Goal: Task Accomplishment & Management: Complete application form

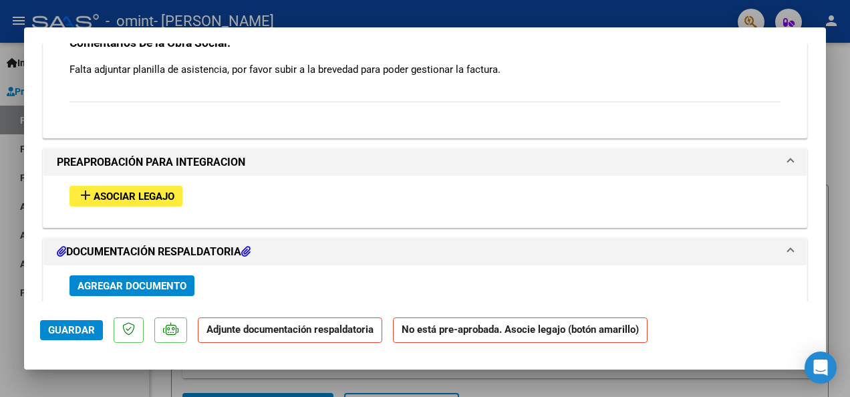
scroll to position [1337, 0]
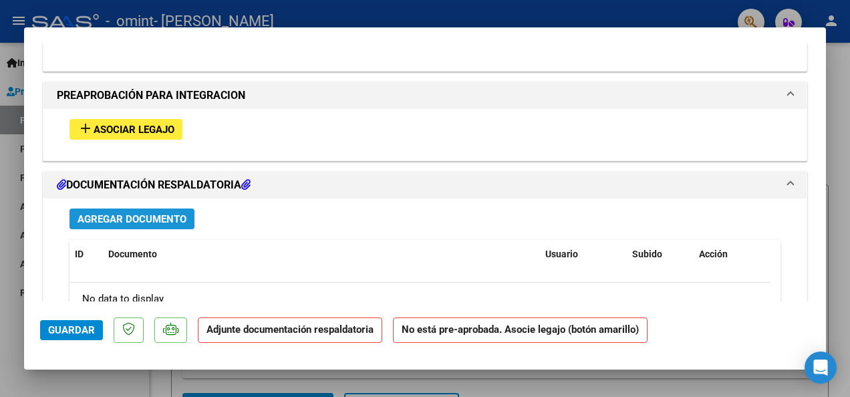
click at [156, 213] on span "Agregar Documento" at bounding box center [132, 219] width 109 height 12
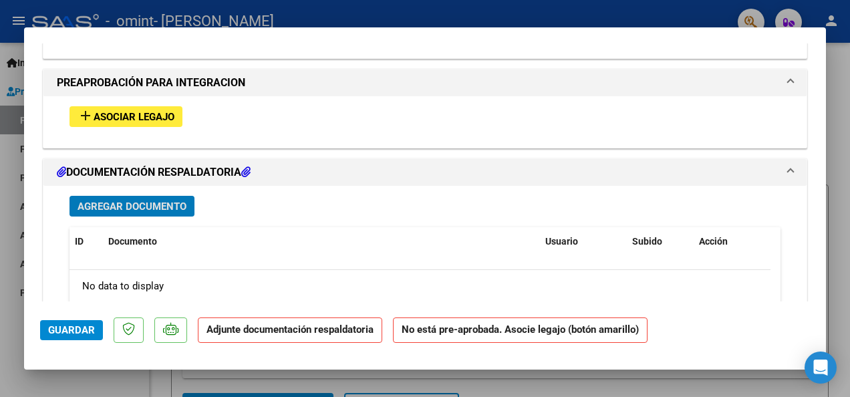
scroll to position [1313, 0]
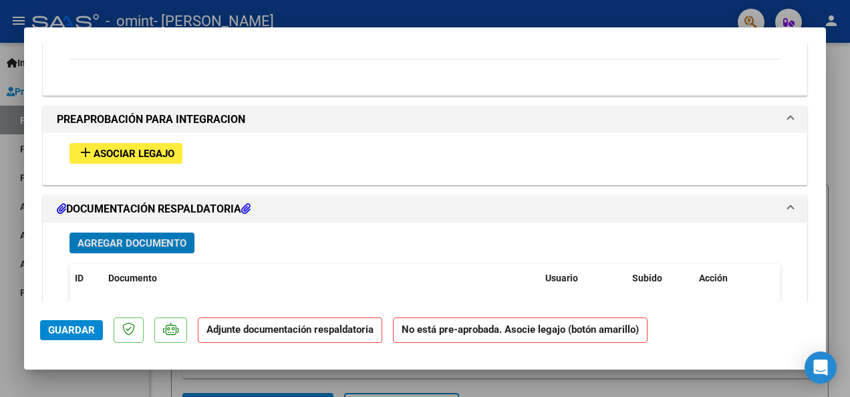
click at [162, 237] on span "Agregar Documento" at bounding box center [132, 243] width 109 height 12
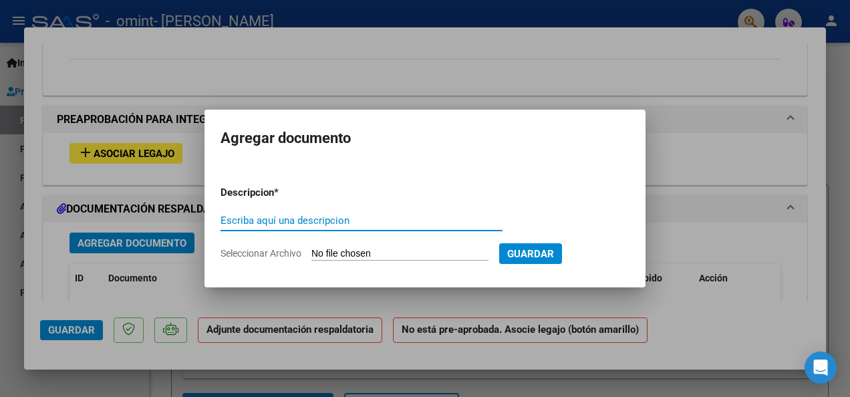
click at [270, 248] on span "Seleccionar Archivo" at bounding box center [261, 253] width 81 height 11
click at [312, 248] on input "Seleccionar Archivo" at bounding box center [400, 254] width 177 height 13
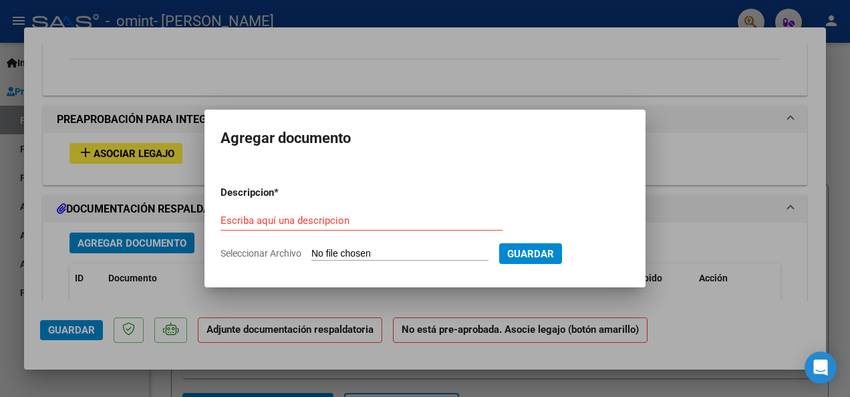
click at [305, 221] on input "Escriba aquí una descripcion" at bounding box center [362, 221] width 282 height 12
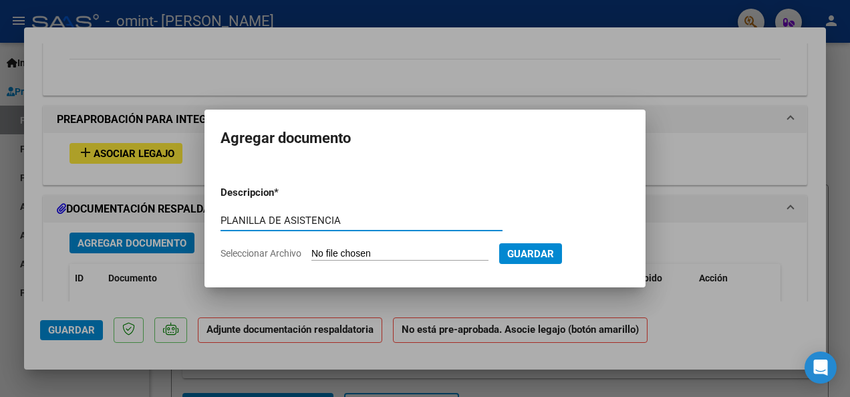
type input "PLANILLA DE ASISTENCIA"
click at [262, 248] on span "Seleccionar Archivo" at bounding box center [261, 253] width 81 height 11
click at [312, 248] on input "Seleccionar Archivo" at bounding box center [400, 254] width 177 height 13
type input "C:\fakepath\EMILIA AGOSTO.pdf"
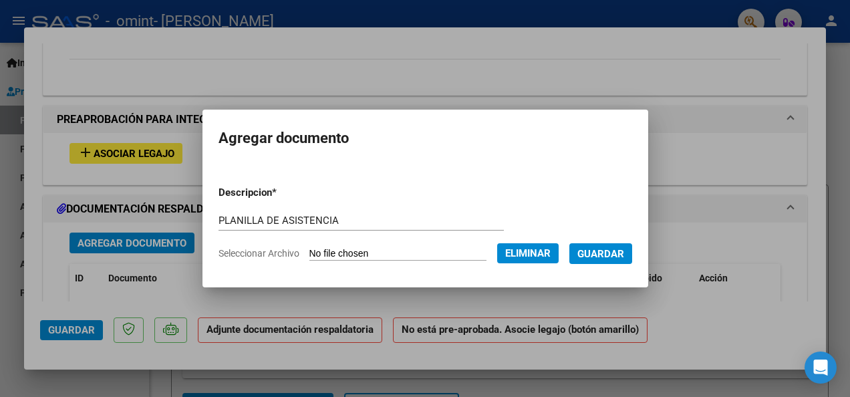
click at [602, 255] on span "Guardar" at bounding box center [601, 254] width 47 height 12
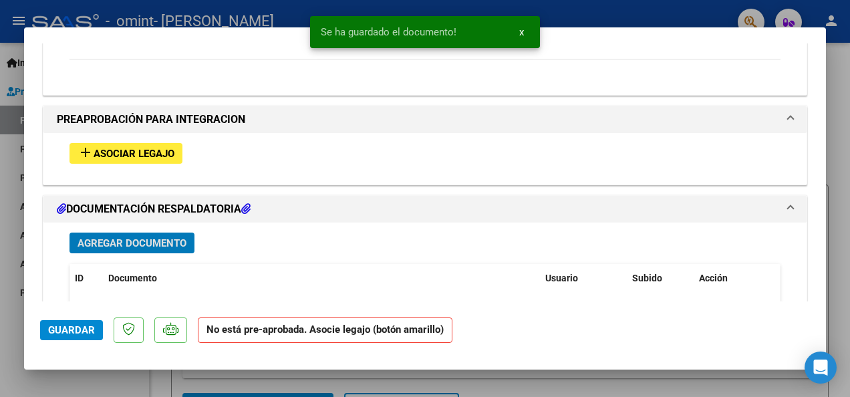
click at [71, 330] on span "Guardar" at bounding box center [71, 330] width 47 height 12
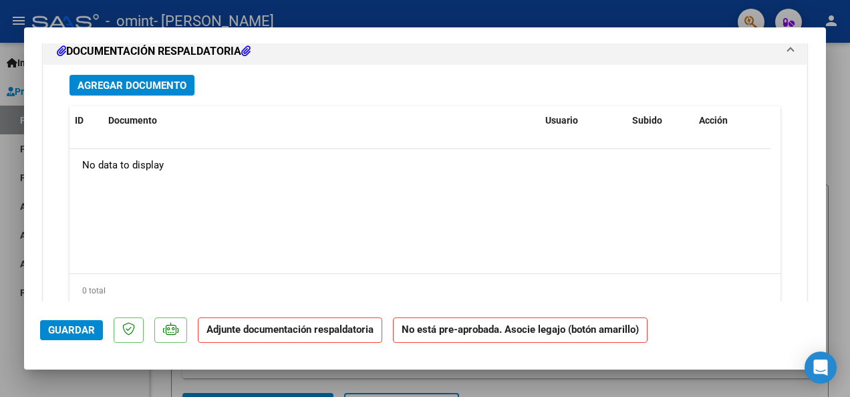
scroll to position [1404, 0]
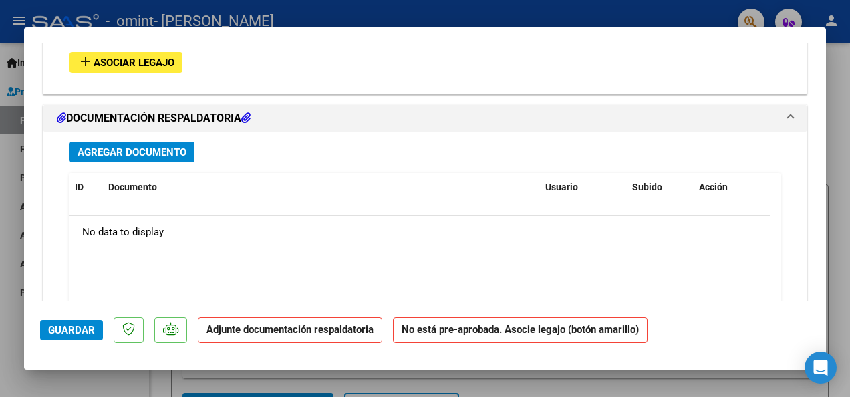
click at [156, 150] on span "Agregar Documento" at bounding box center [132, 152] width 109 height 12
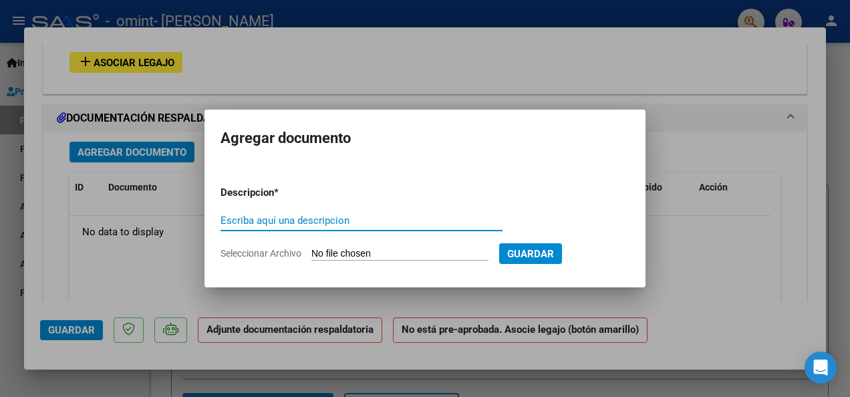
click at [289, 246] on form "Descripcion * Escriba aquí una descripcion Seleccionar Archivo Guardar" at bounding box center [425, 223] width 409 height 96
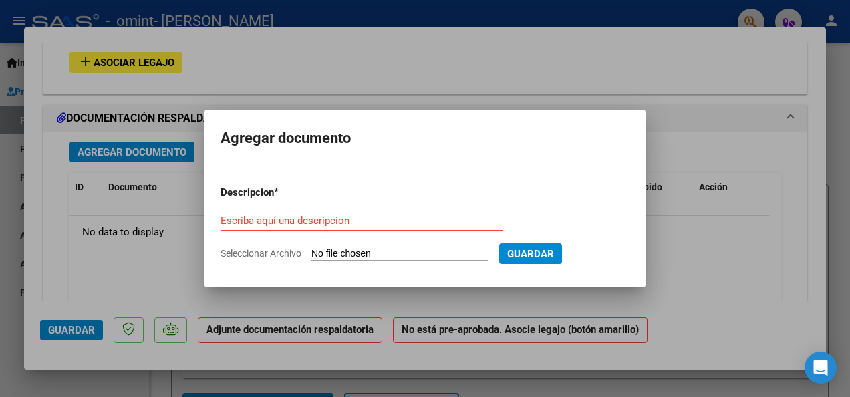
click at [285, 250] on span "Seleccionar Archivo" at bounding box center [261, 253] width 81 height 11
click at [312, 250] on input "Seleccionar Archivo" at bounding box center [400, 254] width 177 height 13
type input "C:\fakepath\EMILIA SEPT.pdf"
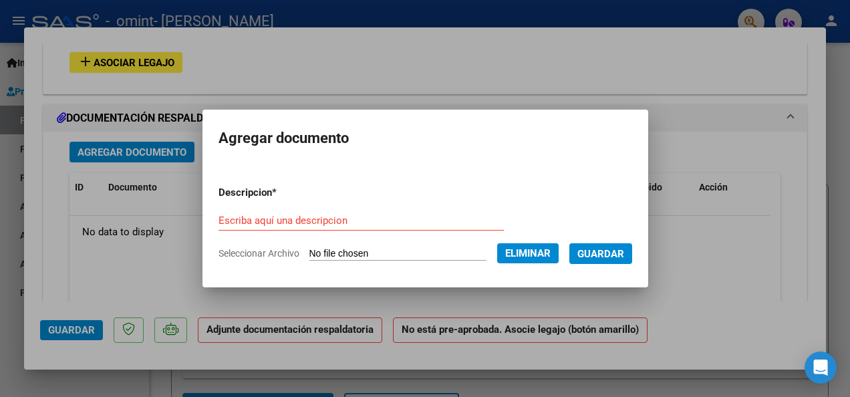
click at [302, 221] on input "Escriba aquí una descripcion" at bounding box center [361, 221] width 285 height 12
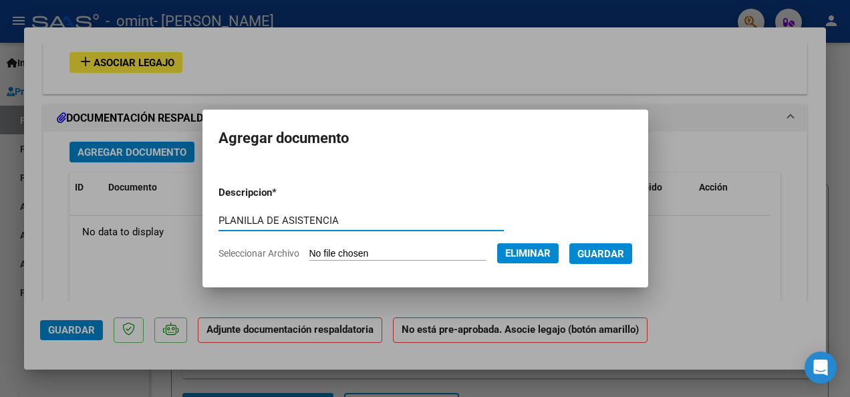
type input "PLANILLA DE ASISTENCIA"
click at [614, 246] on button "Guardar" at bounding box center [601, 253] width 63 height 21
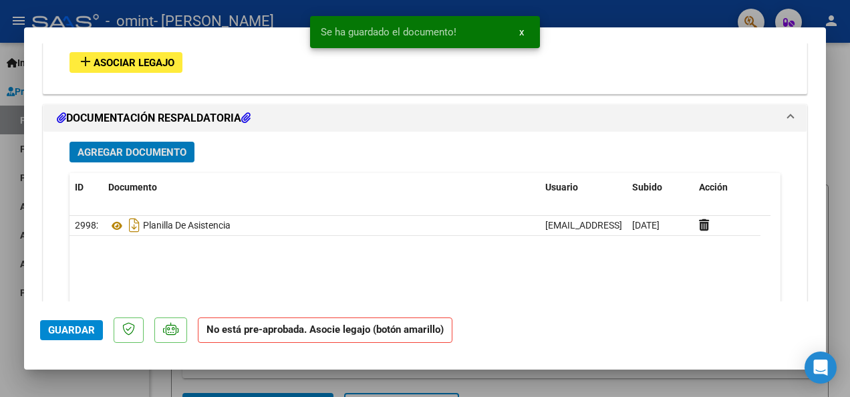
click at [56, 326] on span "Guardar" at bounding box center [71, 330] width 47 height 12
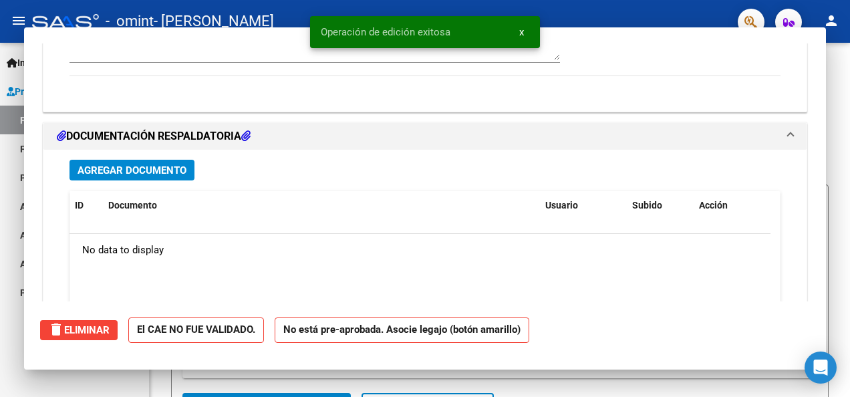
scroll to position [0, 0]
